Goal: Find contact information

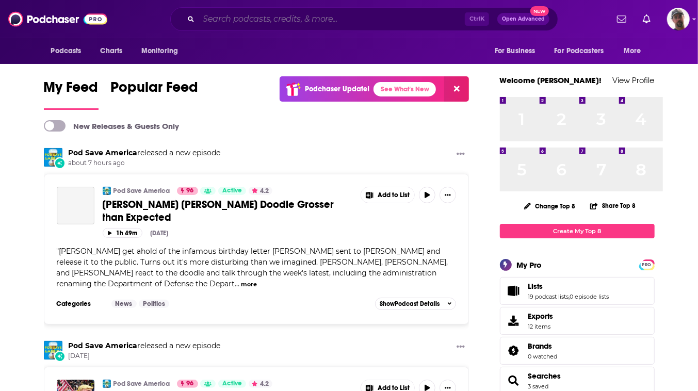
click at [346, 17] on input "Search podcasts, credits, & more..." at bounding box center [332, 19] width 266 height 17
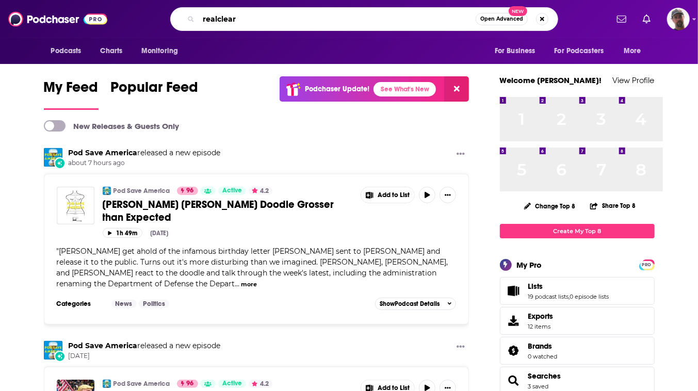
type input "realclear"
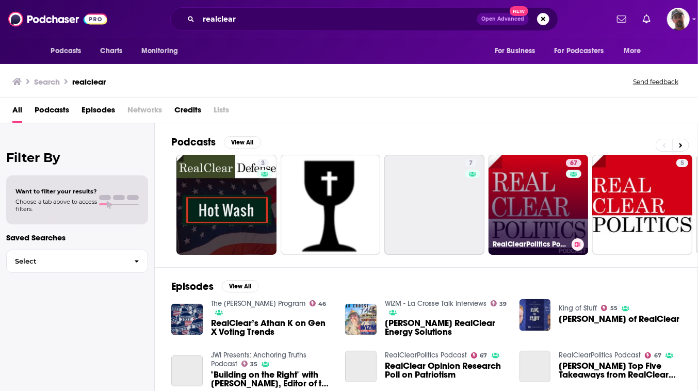
click at [585, 236] on link "67 RealClearPolitics Podcast" at bounding box center [539, 205] width 100 height 100
